Goal: Task Accomplishment & Management: Use online tool/utility

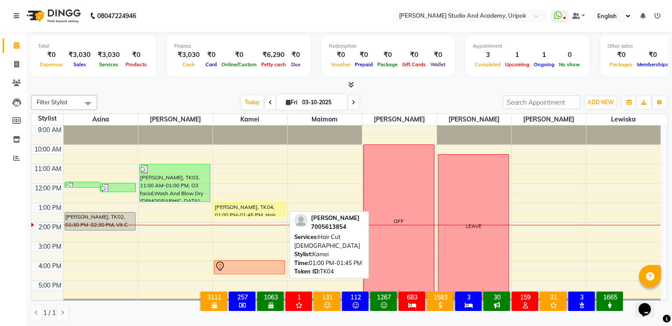
click at [264, 212] on div "[PERSON_NAME], TK04, 01:00 PM-01:45 PM, Hair Cut [DEMOGRAPHIC_DATA]" at bounding box center [249, 209] width 71 height 13
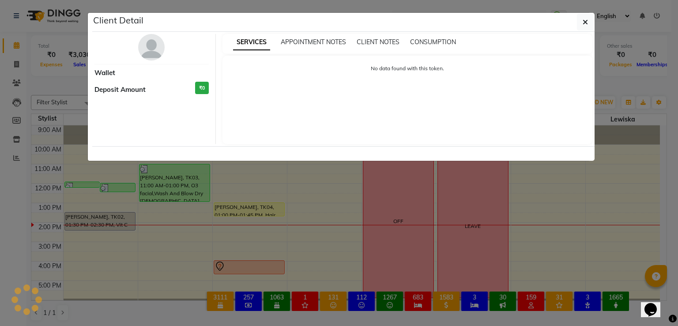
select select "1"
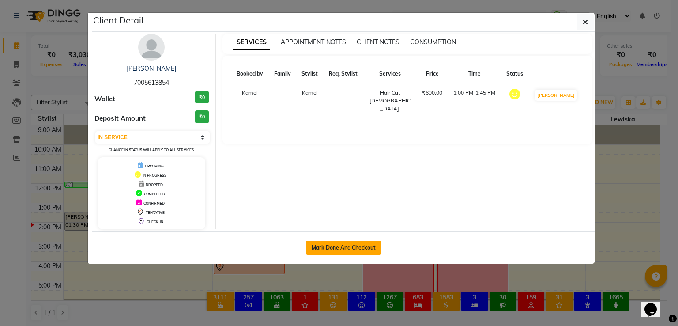
click at [324, 242] on button "Mark Done And Checkout" at bounding box center [344, 248] width 76 height 14
select select "service"
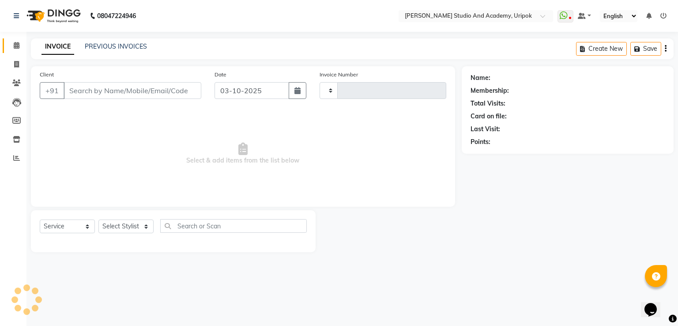
type input "1415"
select select "4880"
type input "70******54"
select select "71758"
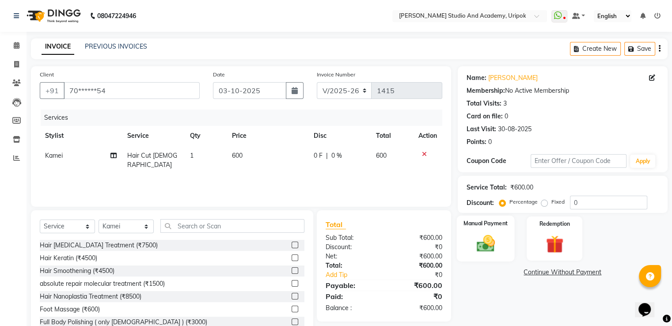
click at [499, 246] on img at bounding box center [485, 243] width 30 height 21
click at [525, 273] on span "CASH" at bounding box center [531, 273] width 19 height 10
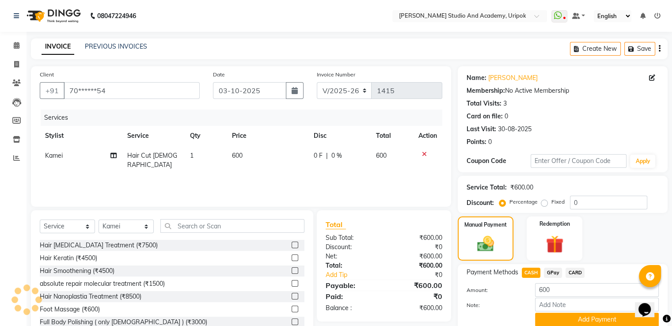
click at [237, 155] on span "600" at bounding box center [237, 155] width 11 height 8
select select "71758"
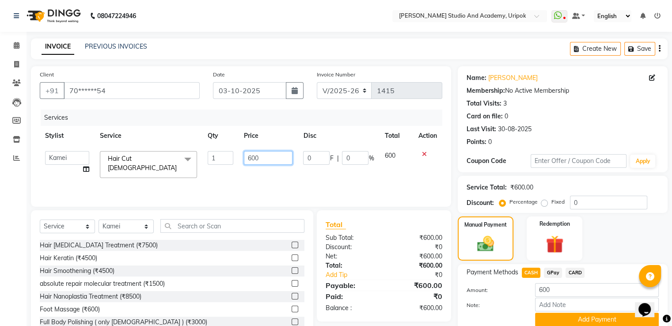
click at [251, 158] on input "600" at bounding box center [268, 158] width 49 height 14
type input "700"
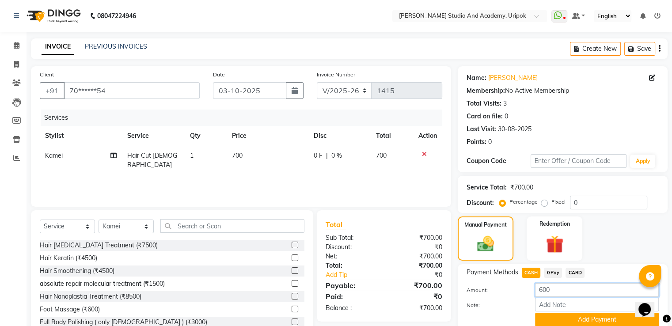
click at [551, 288] on input "600" at bounding box center [597, 290] width 124 height 14
click at [553, 275] on span "GPay" at bounding box center [553, 273] width 18 height 10
type input "700"
click at [533, 271] on span "CASH" at bounding box center [531, 273] width 19 height 10
click at [566, 320] on button "Add Payment" at bounding box center [597, 320] width 124 height 14
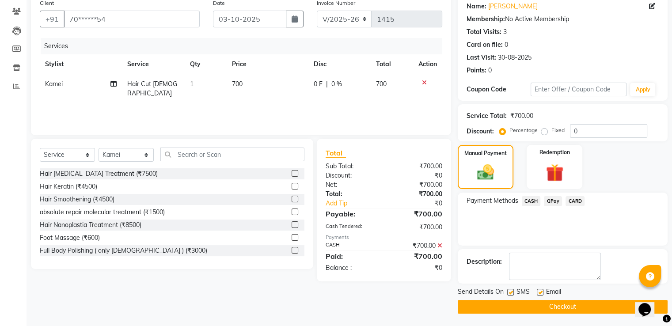
scroll to position [72, 0]
click at [598, 302] on button "Checkout" at bounding box center [563, 306] width 210 height 14
